Goal: Use online tool/utility: Utilize a website feature to perform a specific function

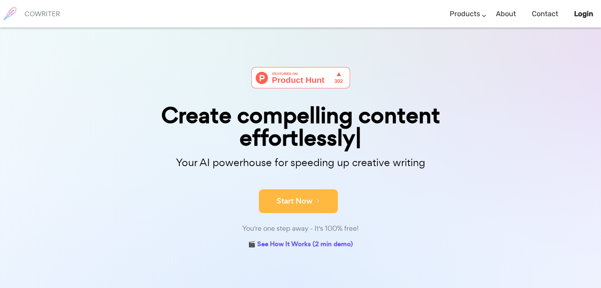
click at [305, 204] on button "Start Now" at bounding box center [298, 202] width 79 height 24
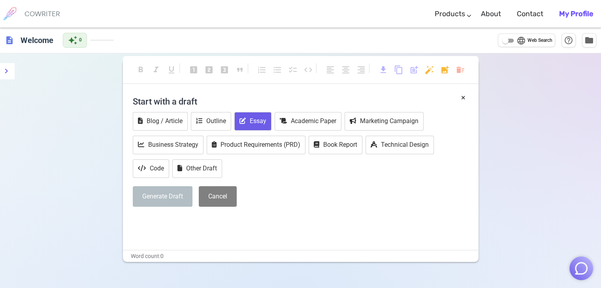
click at [267, 120] on button "Essay" at bounding box center [252, 121] width 37 height 19
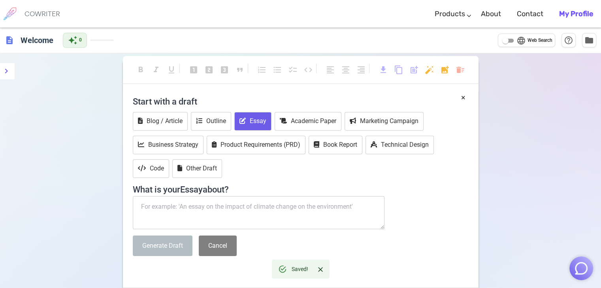
click at [234, 210] on textarea at bounding box center [259, 212] width 252 height 33
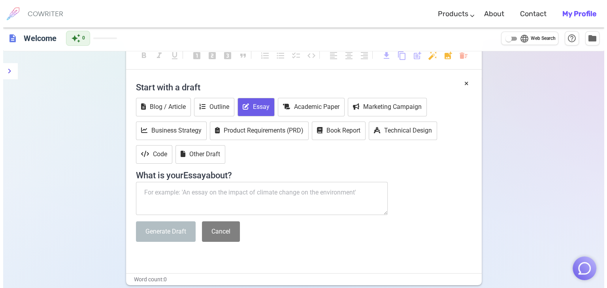
scroll to position [6, 0]
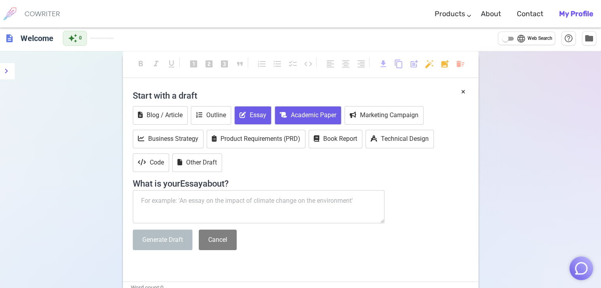
click at [308, 115] on button "Academic Paper" at bounding box center [308, 115] width 67 height 19
click at [7, 74] on icon "menu" at bounding box center [6, 70] width 9 height 9
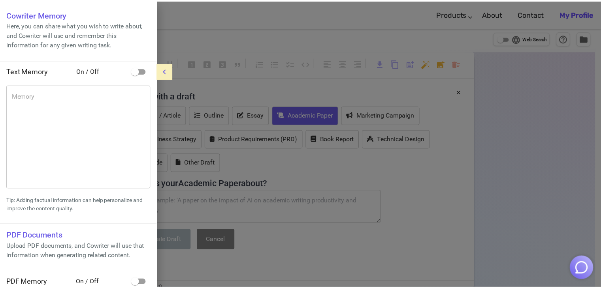
scroll to position [8, 0]
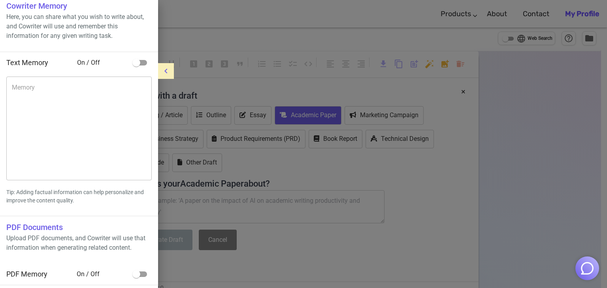
click at [215, 117] on div at bounding box center [303, 144] width 607 height 288
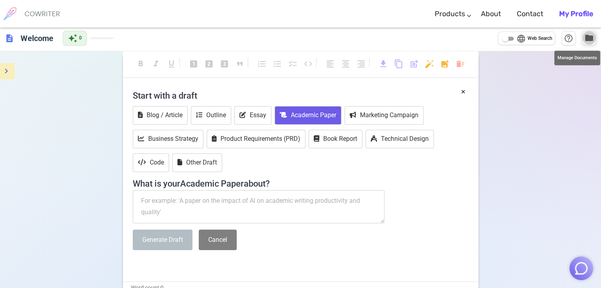
click at [590, 38] on span "folder" at bounding box center [588, 37] width 9 height 9
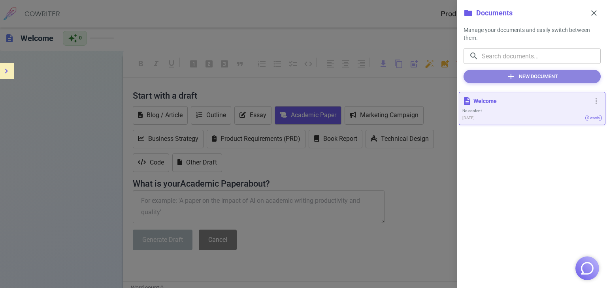
click at [552, 77] on button "add New Document" at bounding box center [531, 76] width 137 height 13
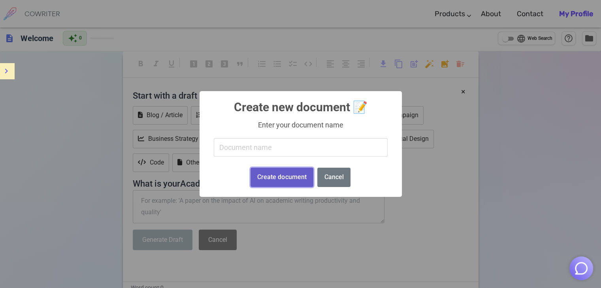
click at [303, 179] on button "Create document" at bounding box center [281, 177] width 63 height 19
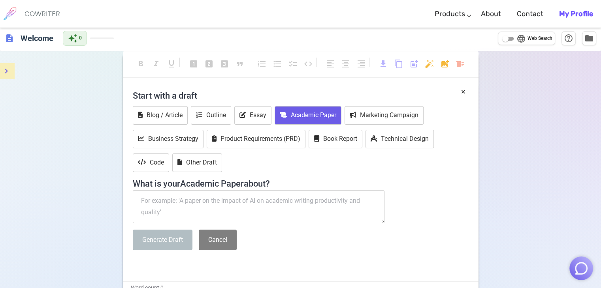
click at [297, 209] on textarea at bounding box center [259, 206] width 252 height 33
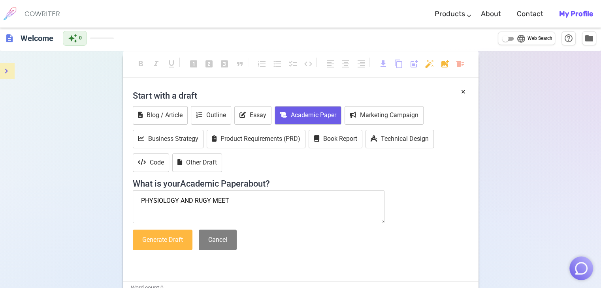
type textarea "PHYSIOLOGY AND RUGY MEET"
click at [166, 239] on button "Generate Draft" at bounding box center [163, 240] width 60 height 21
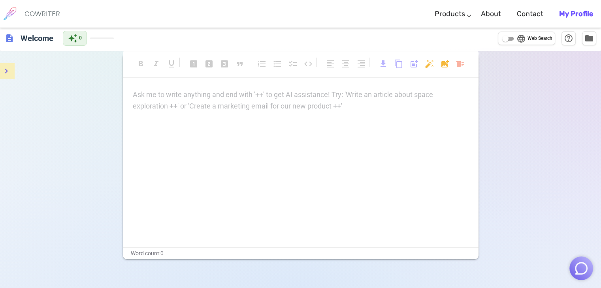
click at [235, 101] on div "Ask me to write anything and end with '++' to get AI assistance! Try: 'Write an…" at bounding box center [301, 100] width 336 height 23
click at [584, 39] on span "folder" at bounding box center [588, 37] width 9 height 9
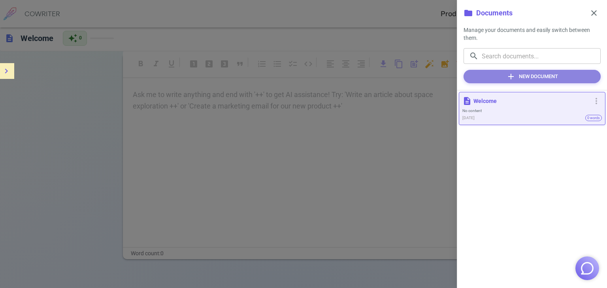
click at [517, 75] on button "add New Document" at bounding box center [531, 76] width 137 height 13
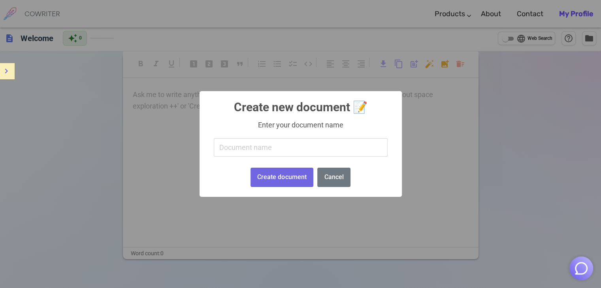
click at [343, 143] on input "text" at bounding box center [301, 147] width 174 height 19
type input "MBA"
click at [302, 173] on button "Create document" at bounding box center [281, 177] width 63 height 19
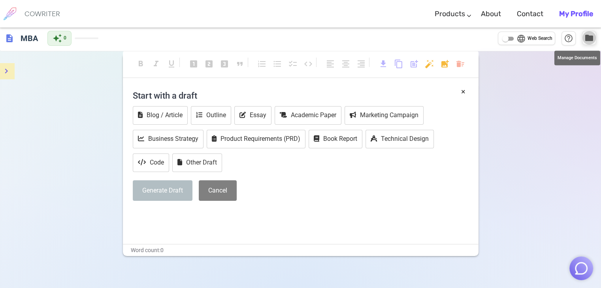
click at [591, 34] on span "folder" at bounding box center [588, 37] width 9 height 9
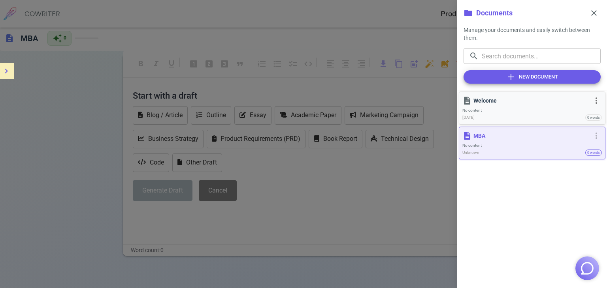
click at [556, 116] on div "[DATE] 0 words" at bounding box center [531, 118] width 139 height 7
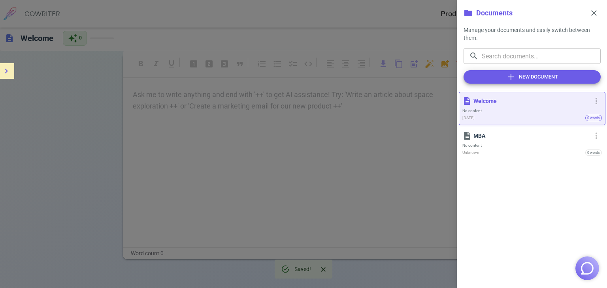
click at [414, 150] on div at bounding box center [303, 144] width 607 height 288
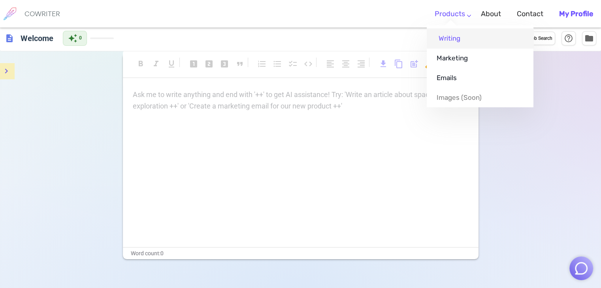
click at [456, 41] on link "Writing" at bounding box center [480, 38] width 107 height 20
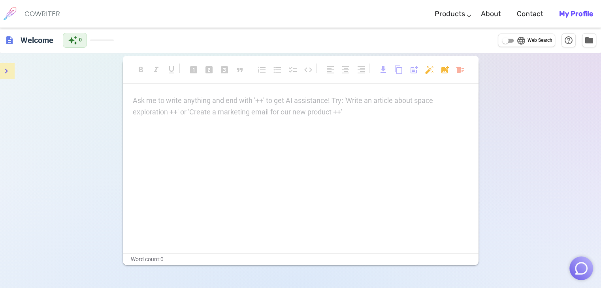
click at [340, 120] on div "Ask me to write anything and end with '++' to get AI assistance! Try: 'Write an…" at bounding box center [300, 174] width 355 height 158
click at [338, 104] on p "Ask me to write anything and end with '++' to get AI assistance! Try: 'Write an…" at bounding box center [301, 100] width 336 height 11
